Goal: Transaction & Acquisition: Subscribe to service/newsletter

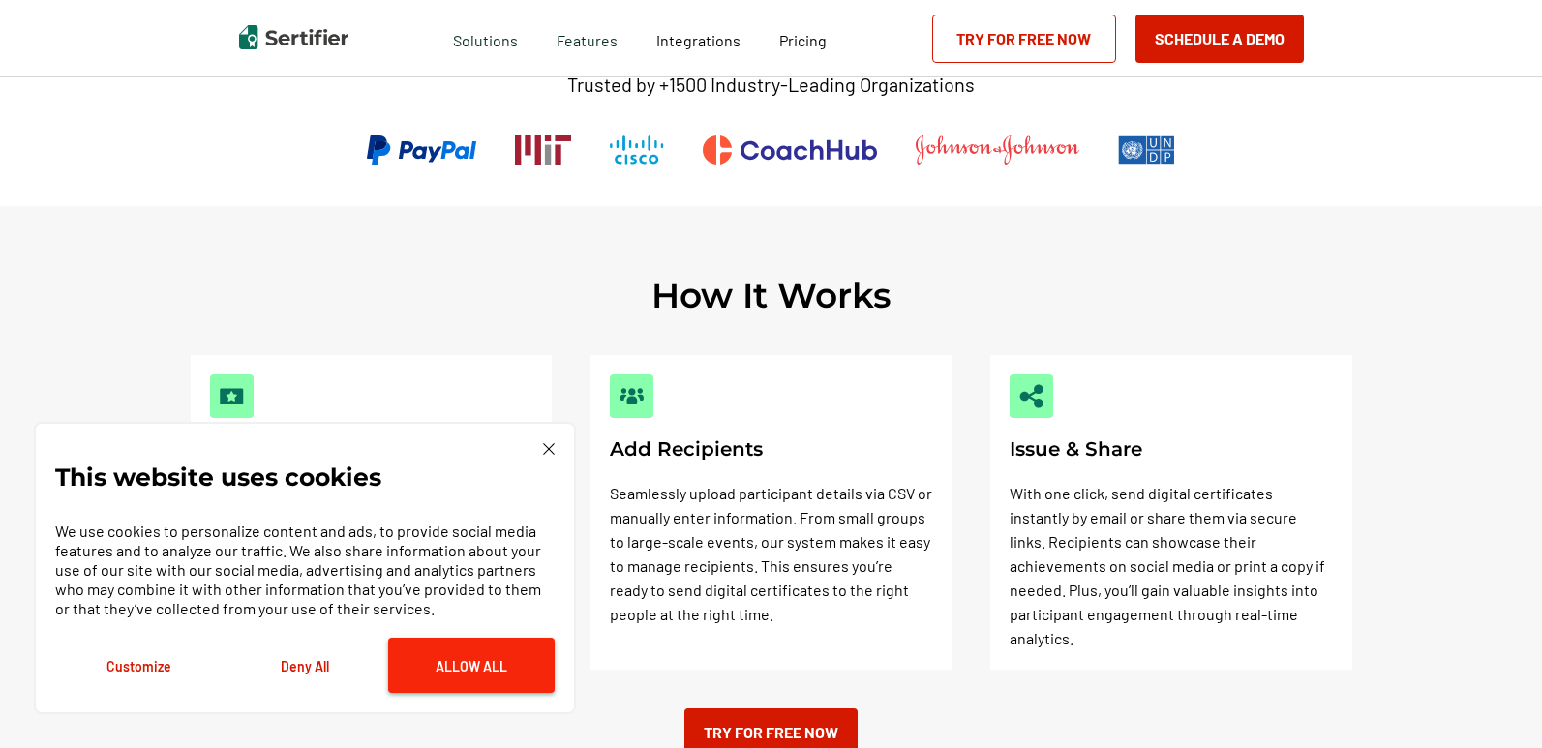
click at [443, 672] on button "Allow All" at bounding box center [471, 665] width 166 height 55
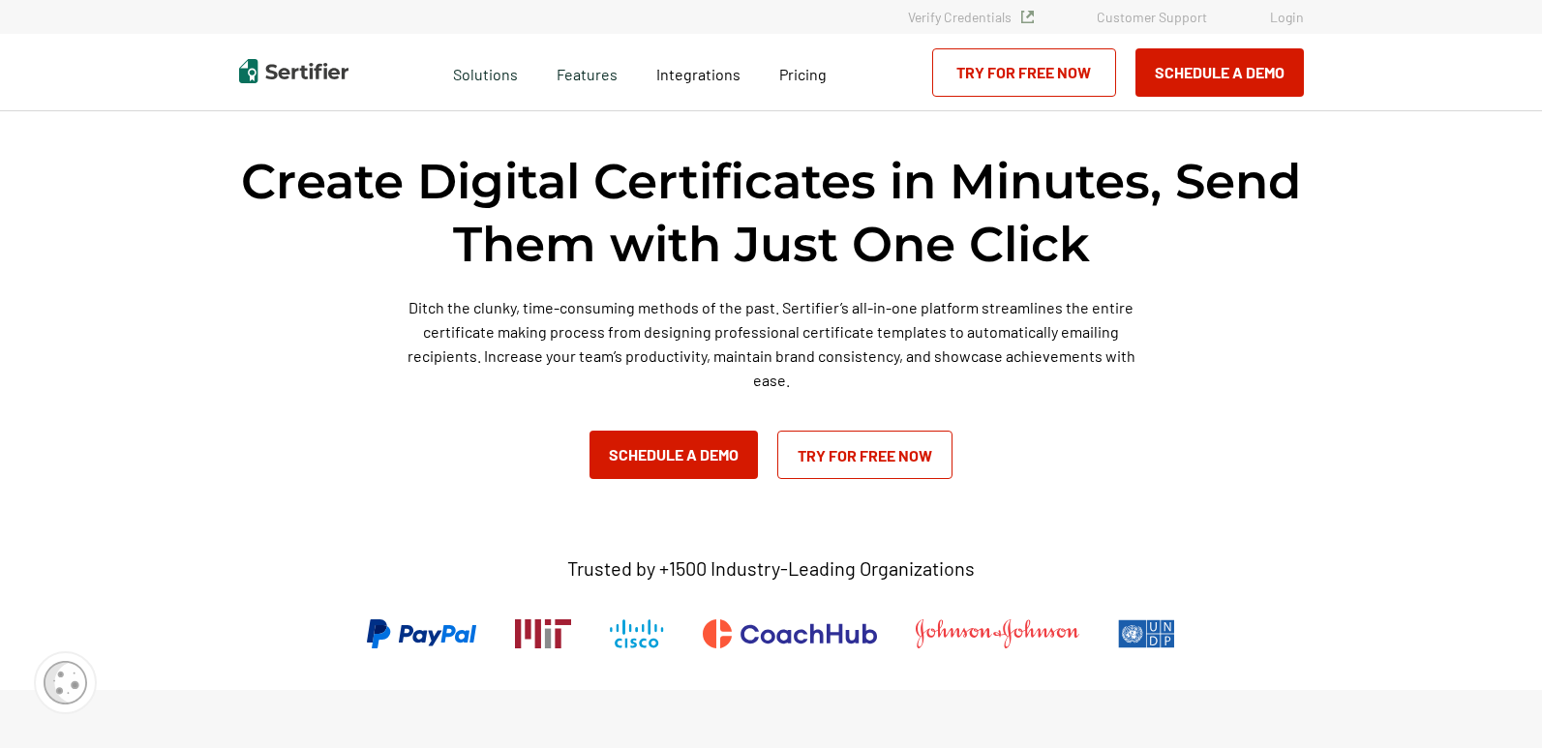
click at [839, 464] on link "Try for Free Now" at bounding box center [864, 455] width 175 height 48
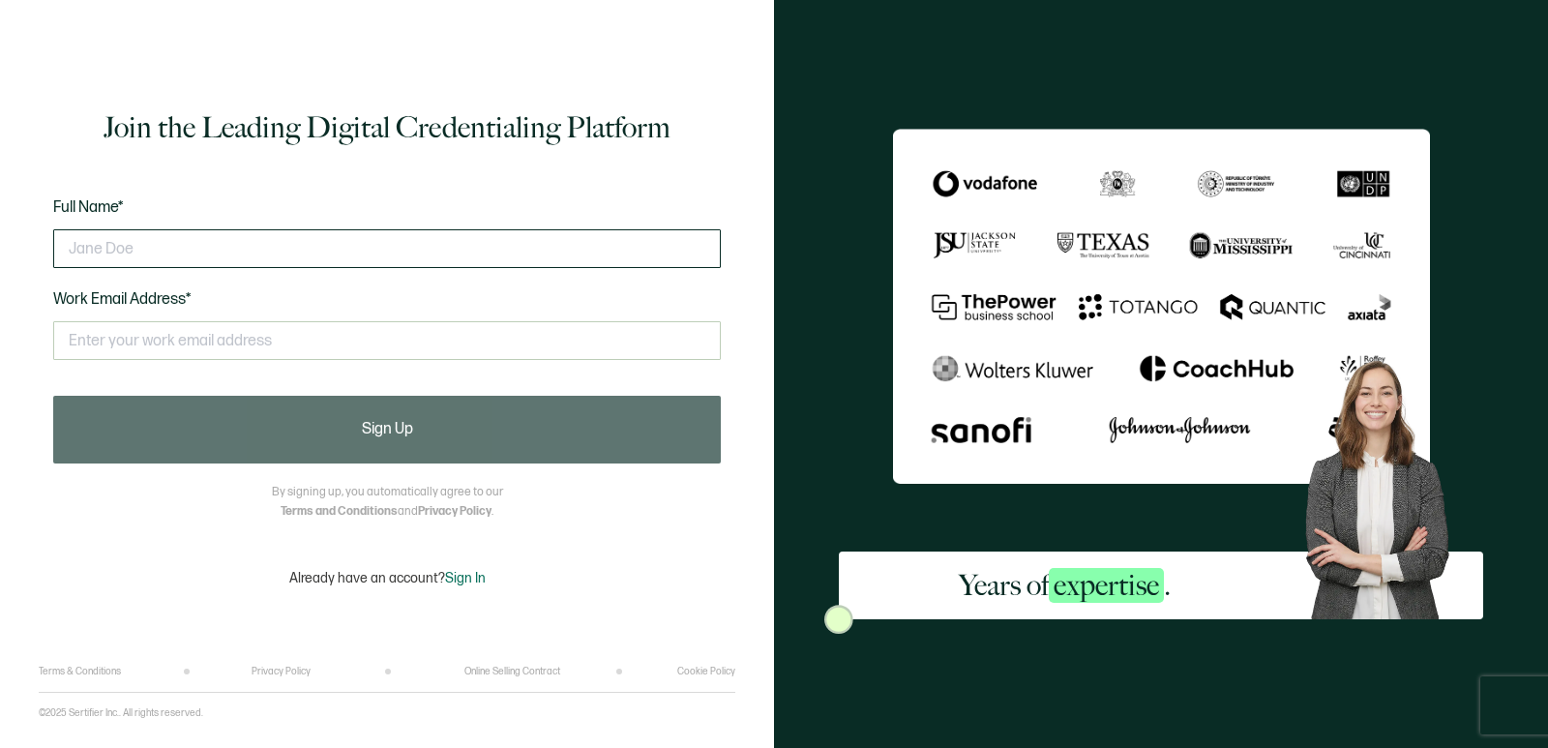
click at [342, 252] on div at bounding box center [387, 249] width 668 height 58
click at [342, 252] on input "text" at bounding box center [387, 248] width 668 height 39
type input "[PERSON_NAME]"
click at [284, 345] on input "text" at bounding box center [387, 340] width 668 height 39
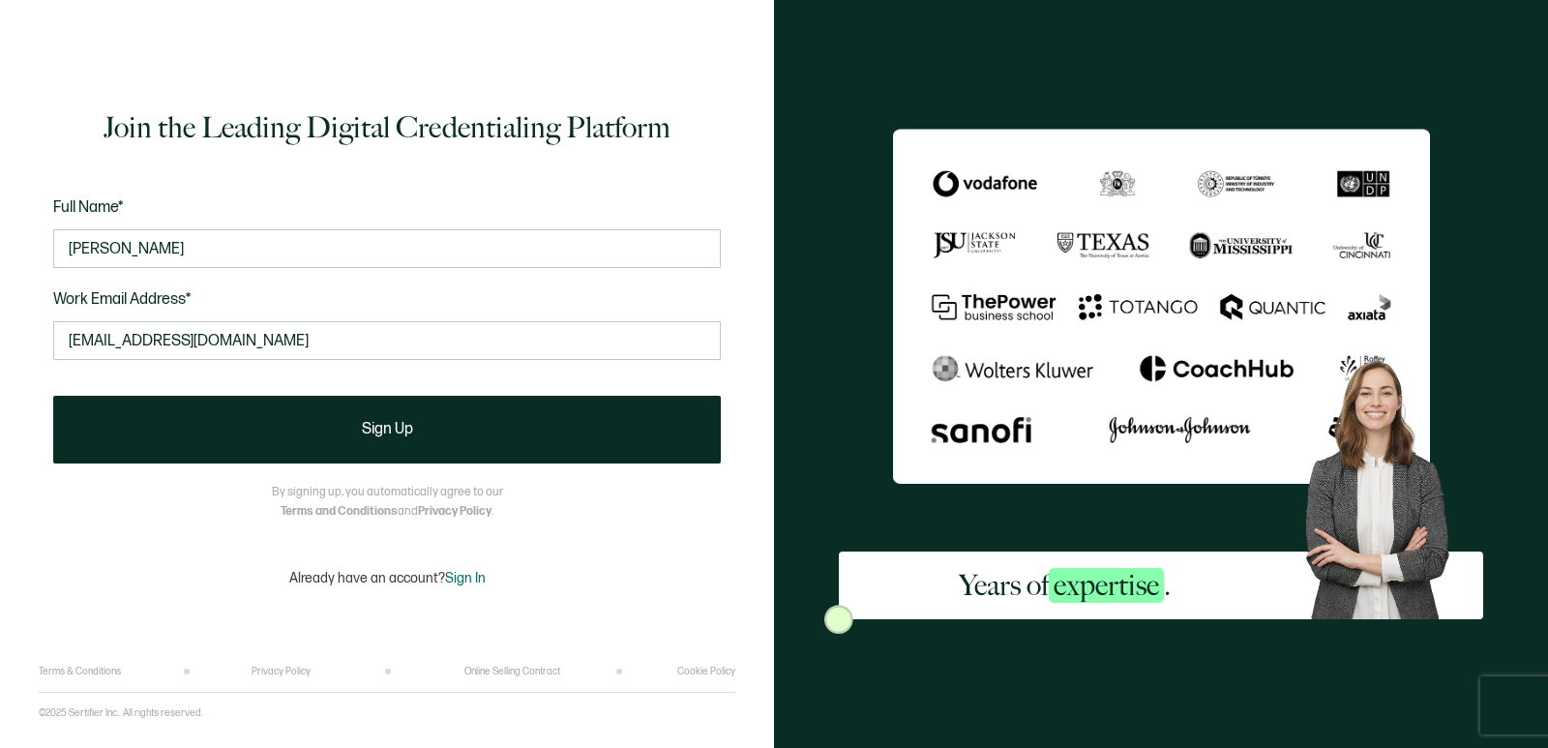
type input "[EMAIL_ADDRESS][DOMAIN_NAME]"
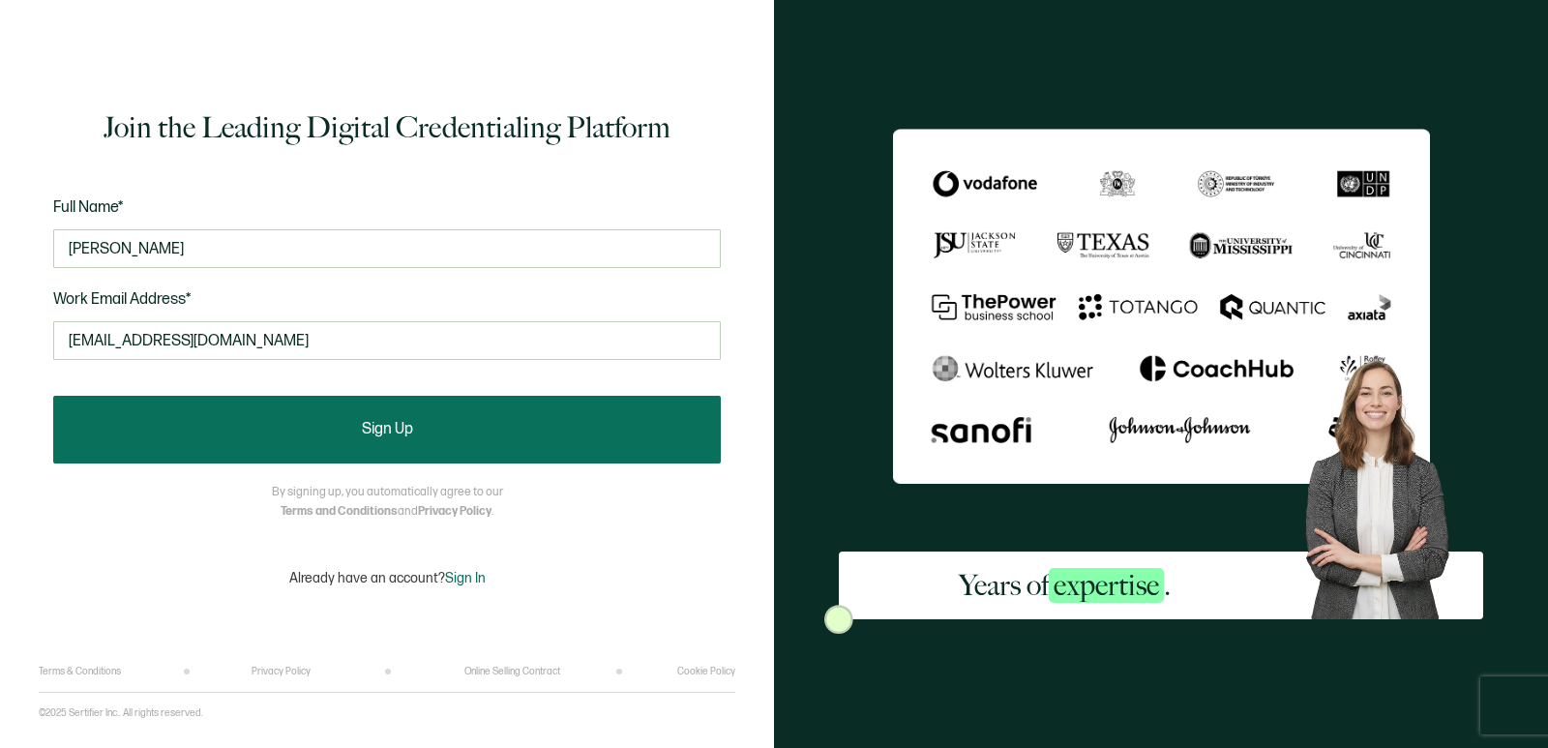
click at [209, 433] on button "Sign Up" at bounding box center [387, 430] width 668 height 68
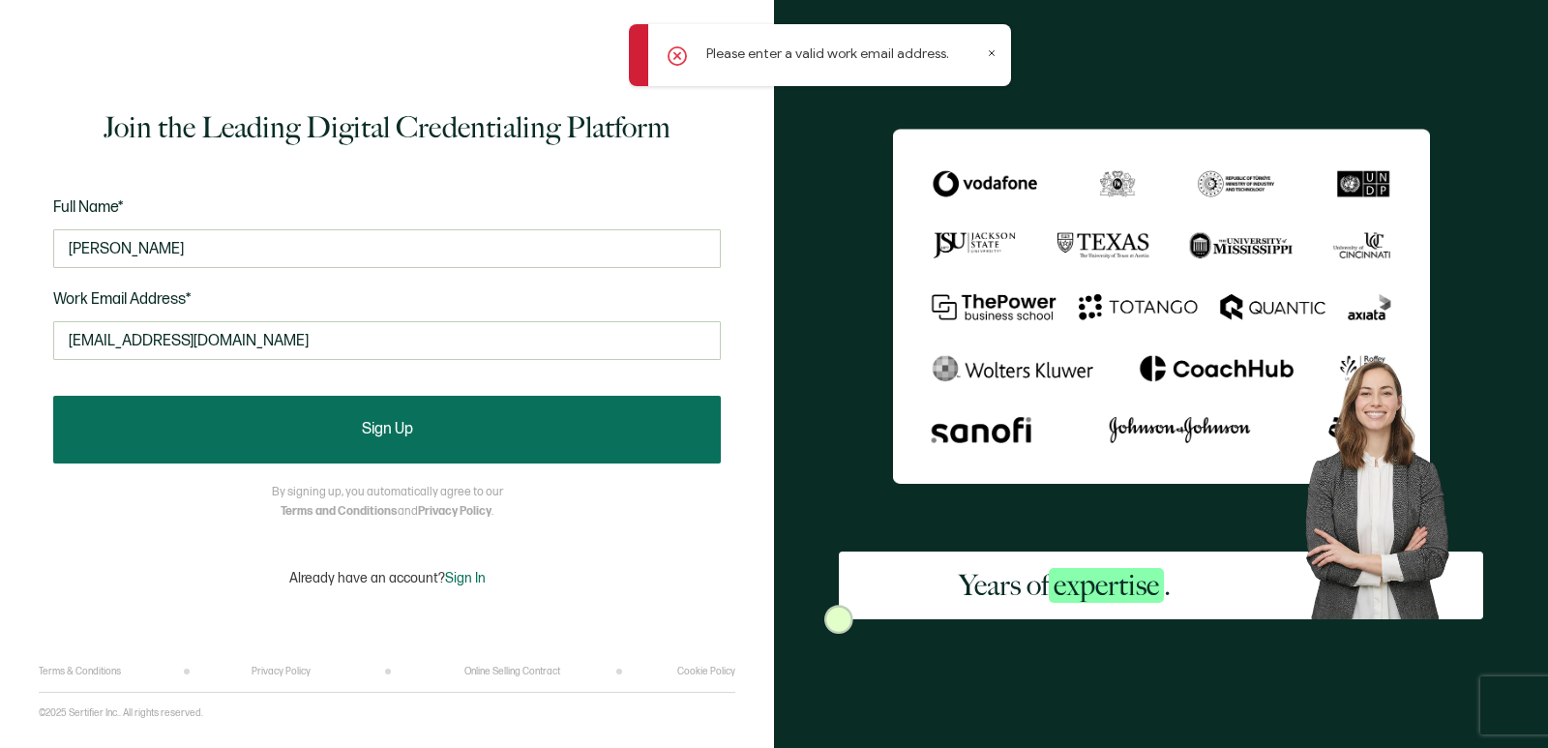
click at [281, 426] on button "Sign Up" at bounding box center [387, 430] width 668 height 68
